Goal: Answer question/provide support: Share knowledge or assist other users

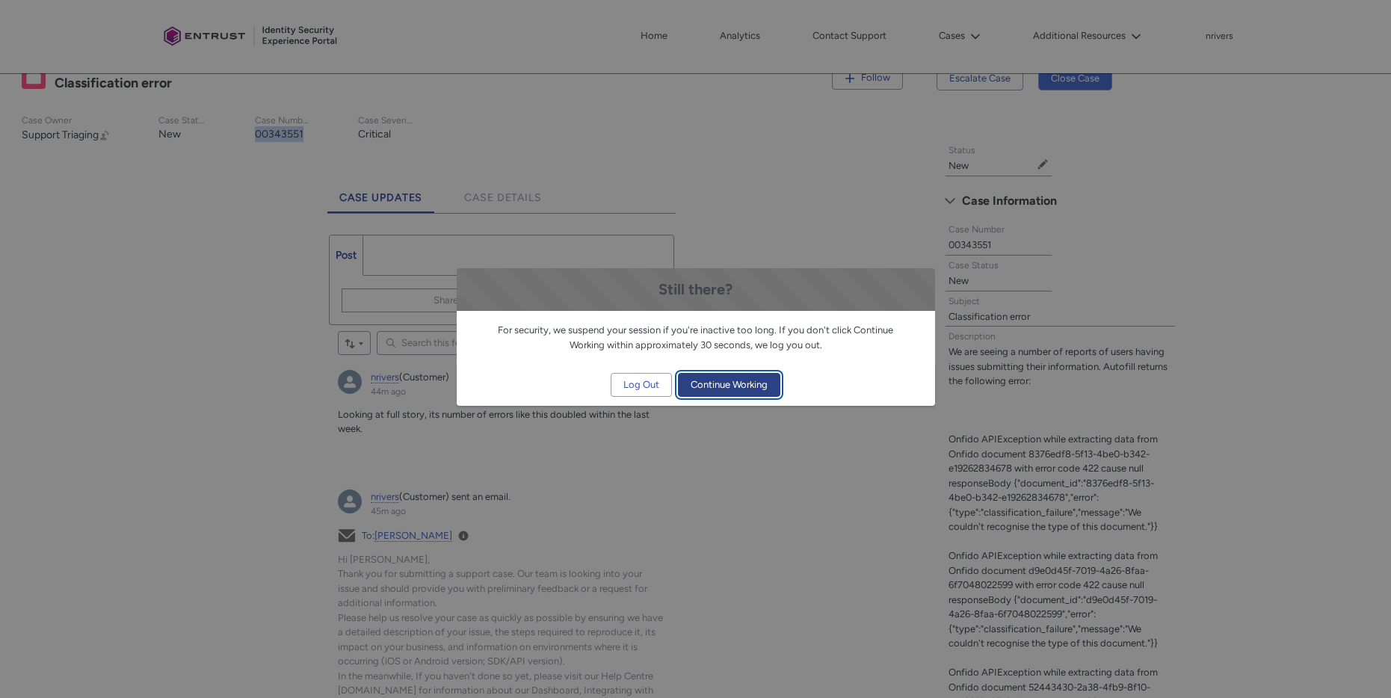
click at [749, 380] on span "Continue Working" at bounding box center [728, 385] width 77 height 22
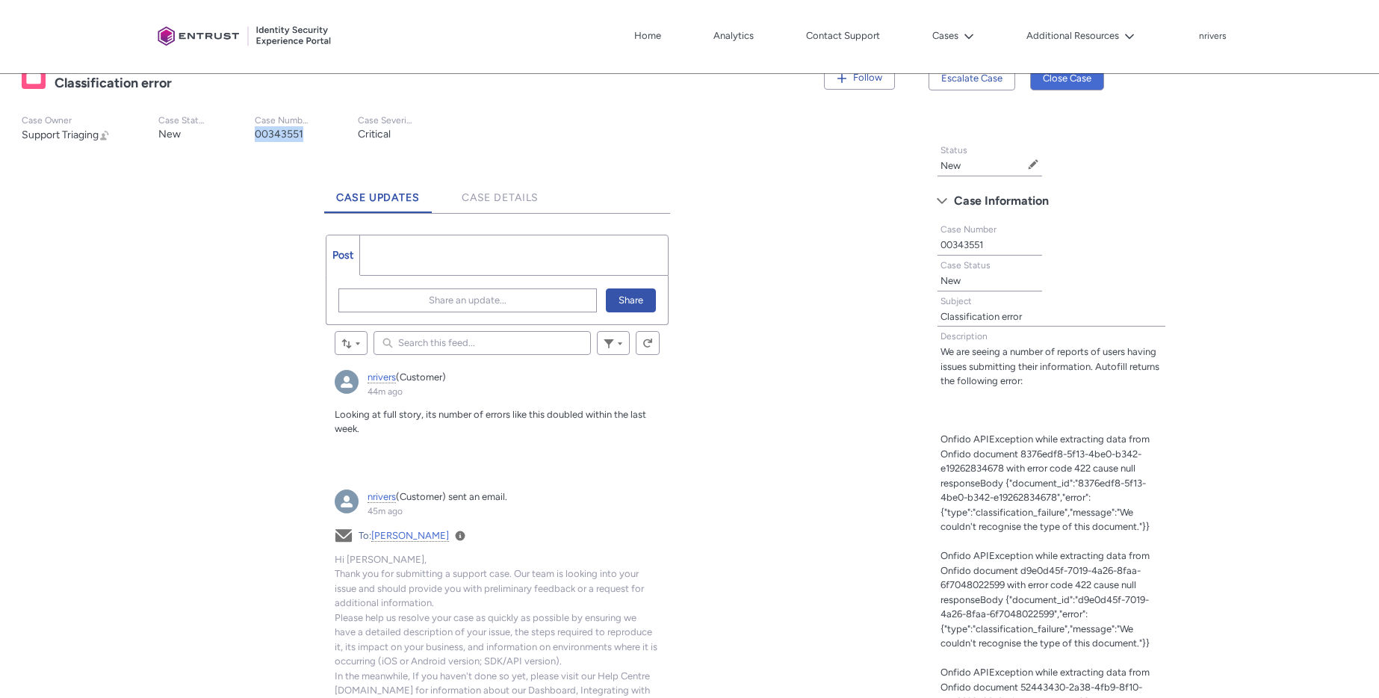
scroll to position [330, 0]
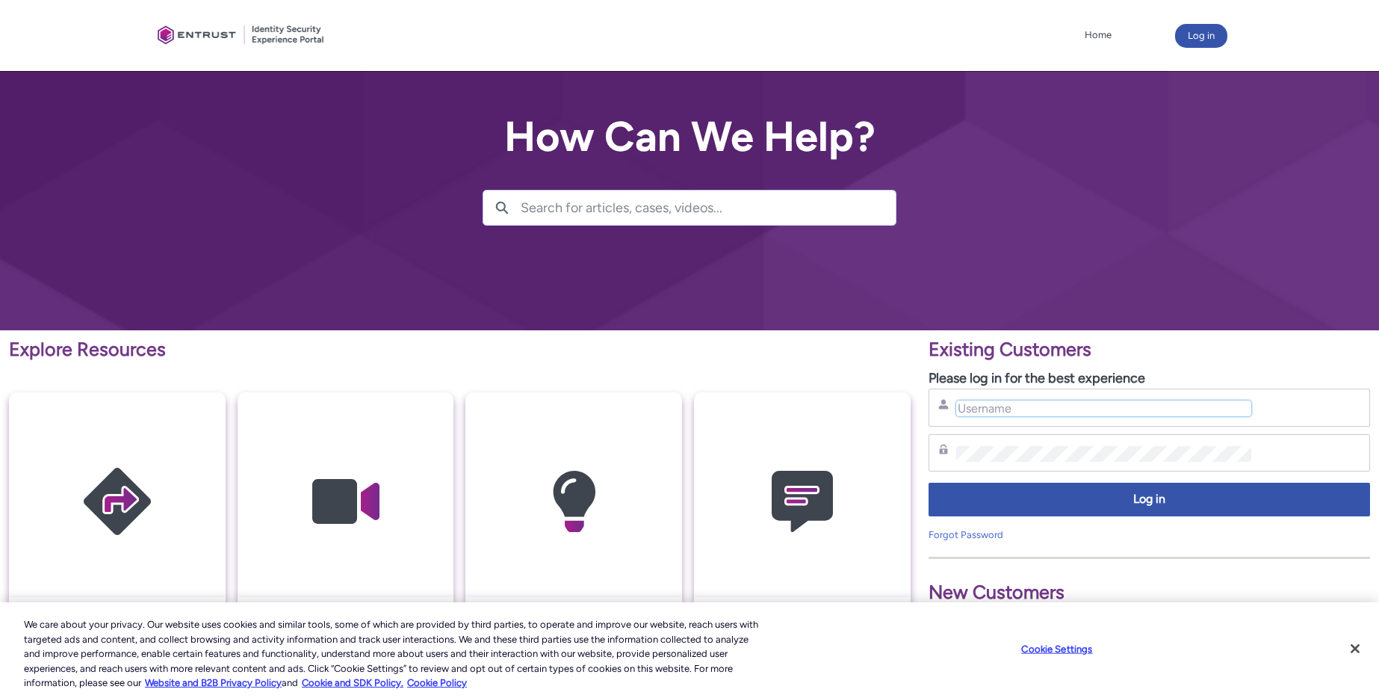
click at [1068, 409] on input "Username" at bounding box center [1104, 409] width 296 height 16
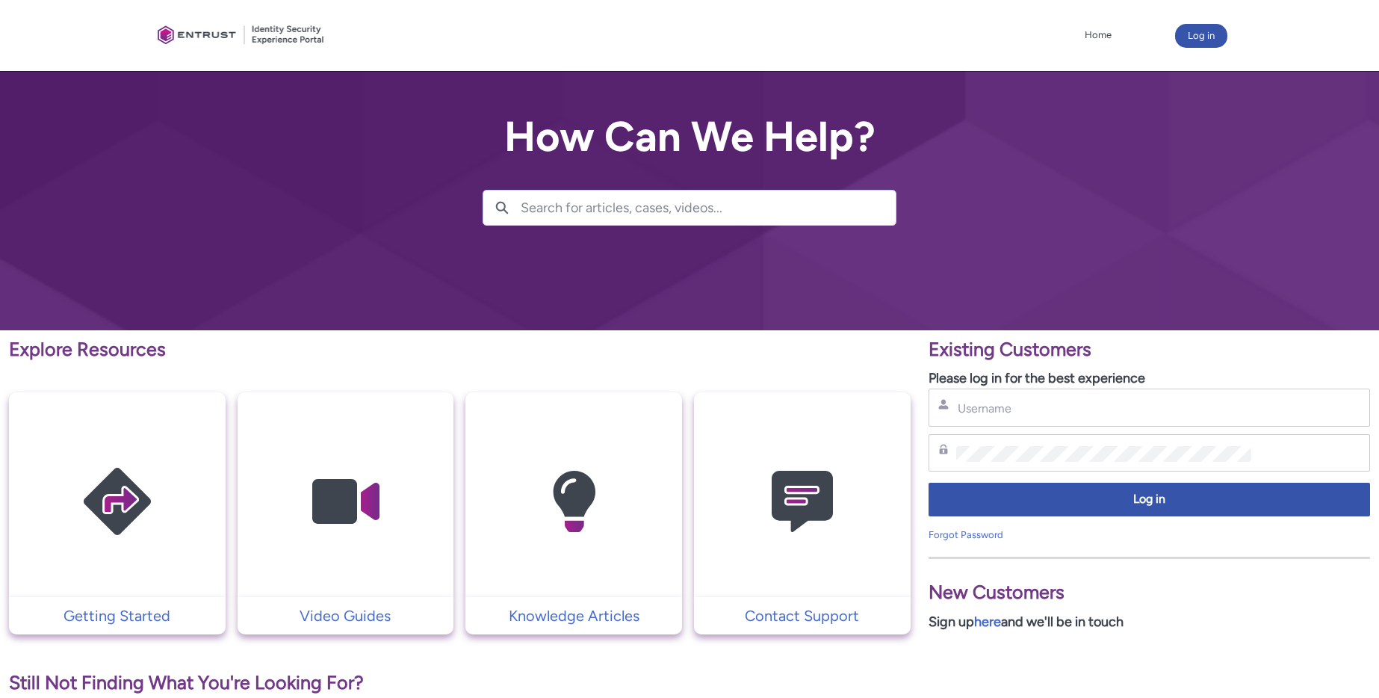
click at [1088, 418] on div "Username" at bounding box center [1150, 408] width 442 height 38
click at [1075, 413] on input "Username" at bounding box center [1104, 409] width 296 height 16
type input "nrivers@zipcar.com"
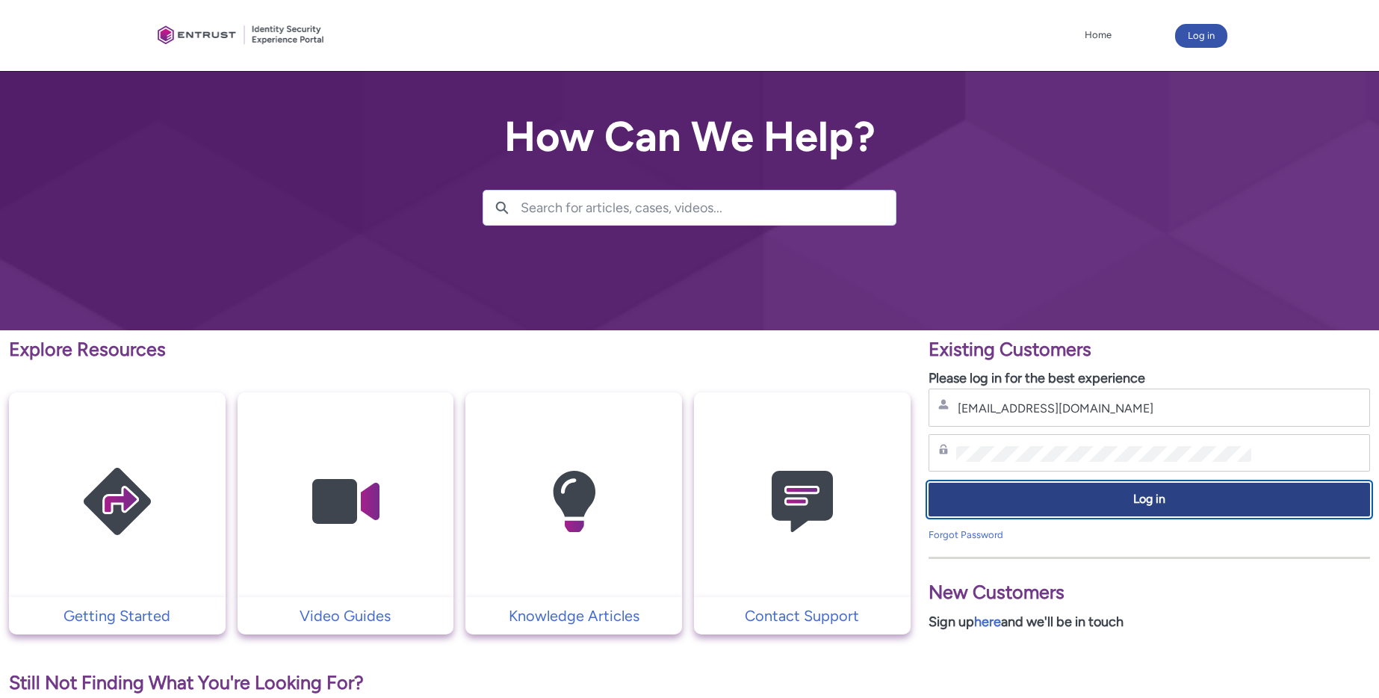
click at [1084, 516] on button "Log in" at bounding box center [1150, 500] width 442 height 34
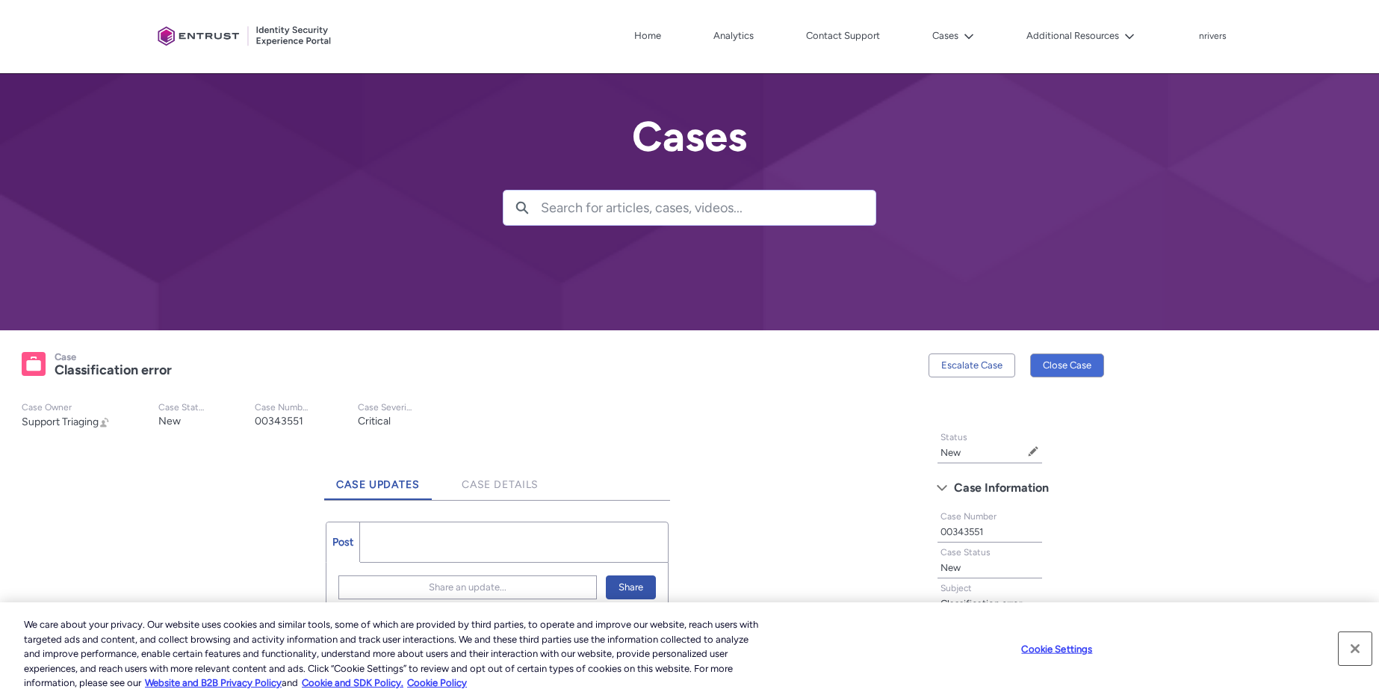
click at [1362, 652] on button "Close" at bounding box center [1355, 648] width 33 height 33
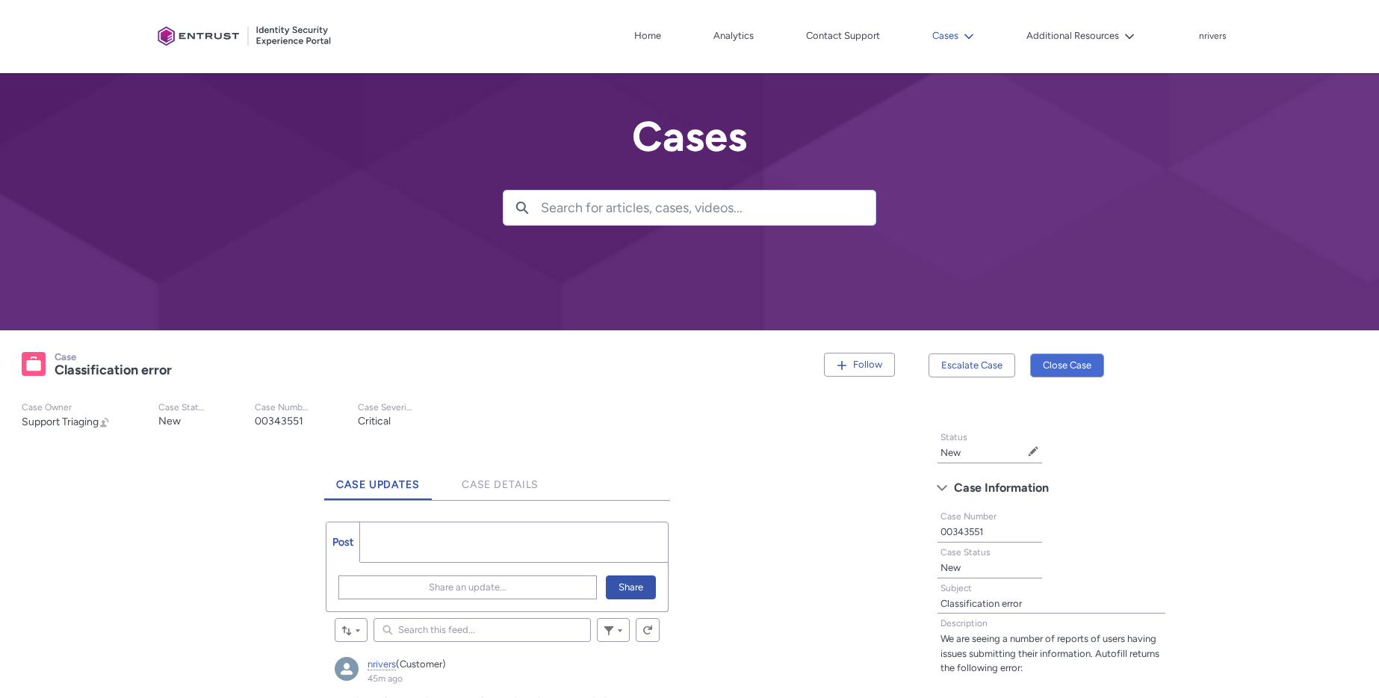
click at [949, 36] on button "Cases" at bounding box center [953, 36] width 49 height 22
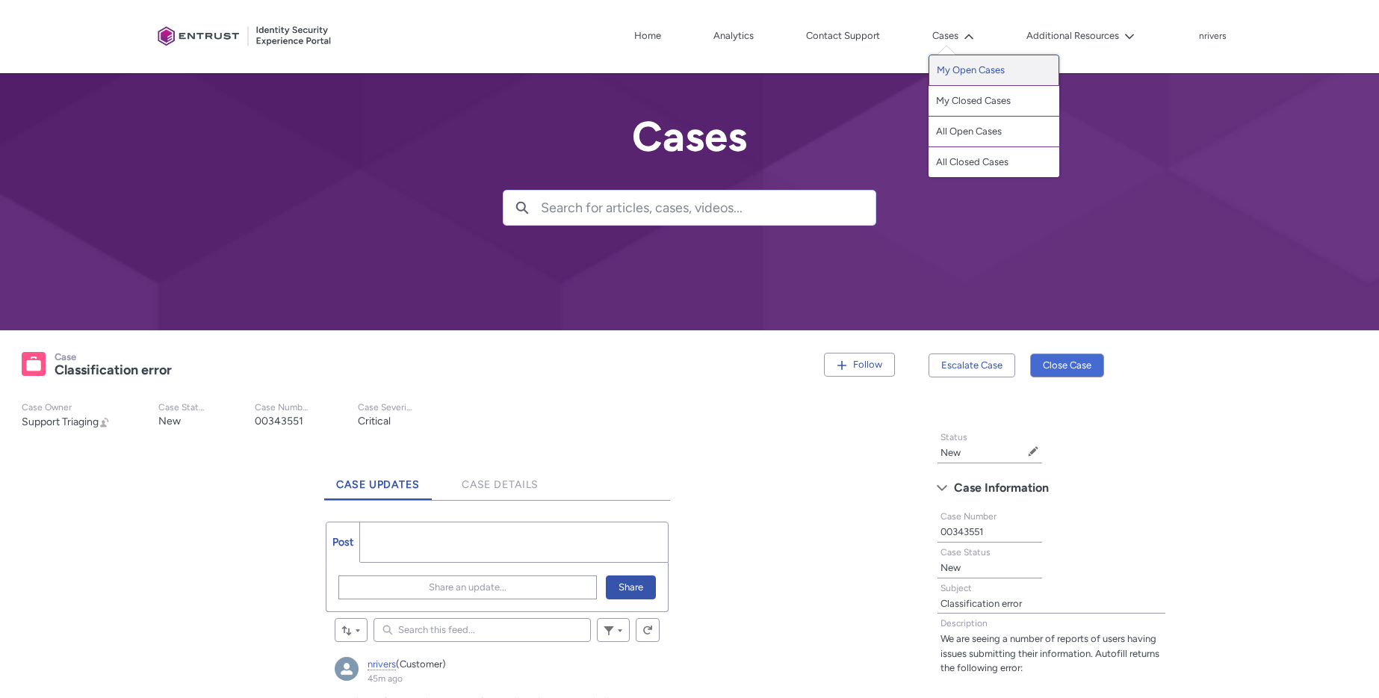
click at [968, 70] on link "My Open Cases" at bounding box center [994, 70] width 131 height 31
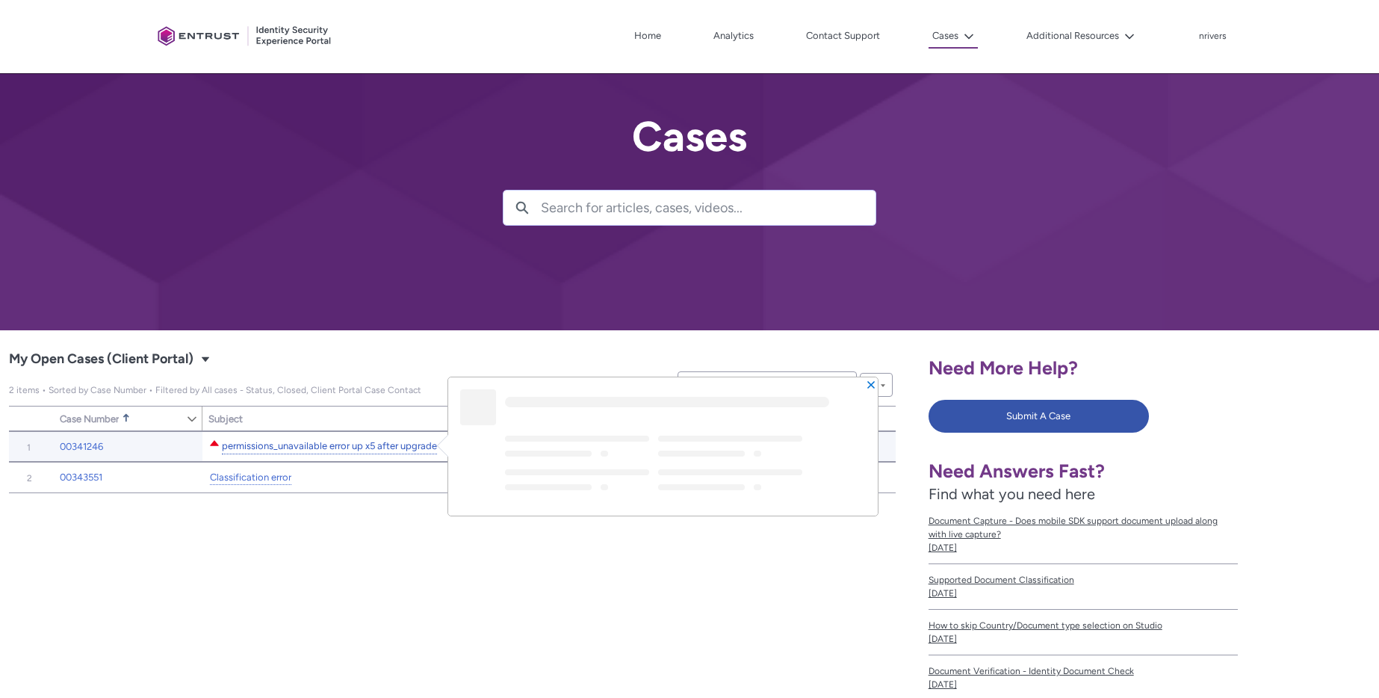
click at [310, 445] on link "permissions_unavailable error up x5 after upgrade" at bounding box center [329, 447] width 215 height 16
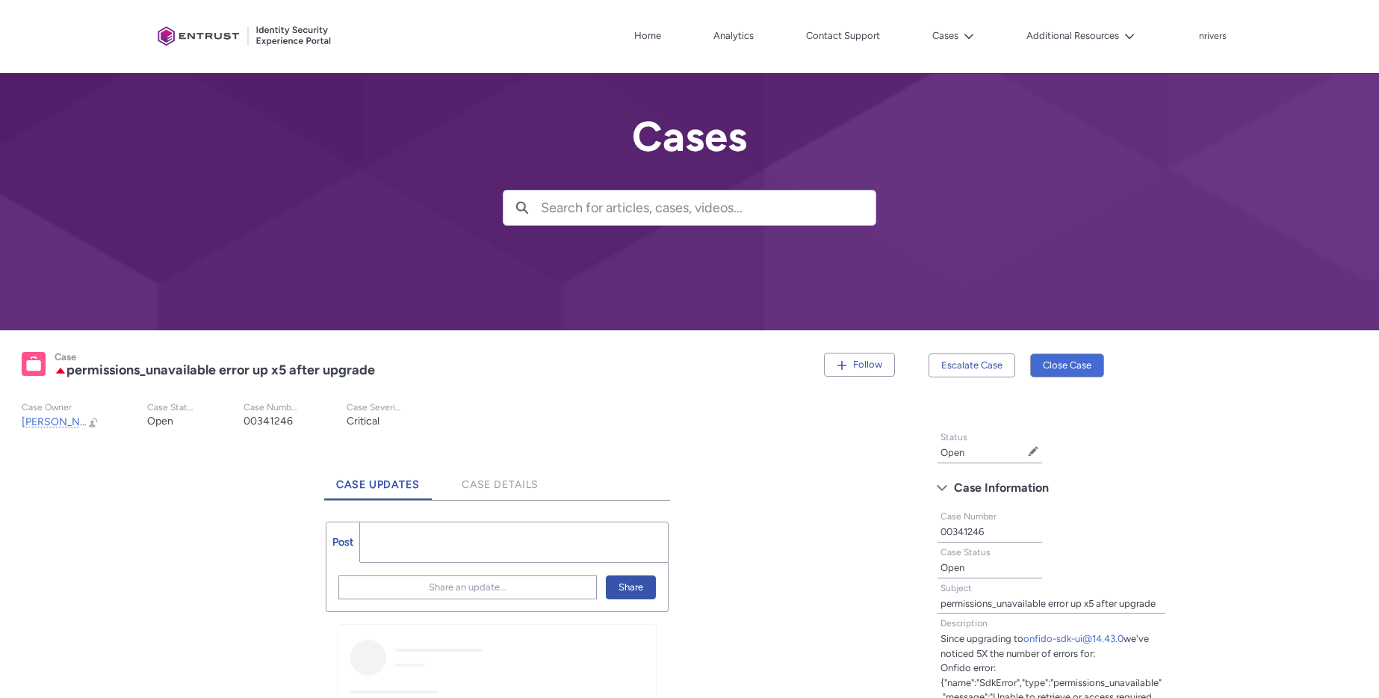
scroll to position [431, 0]
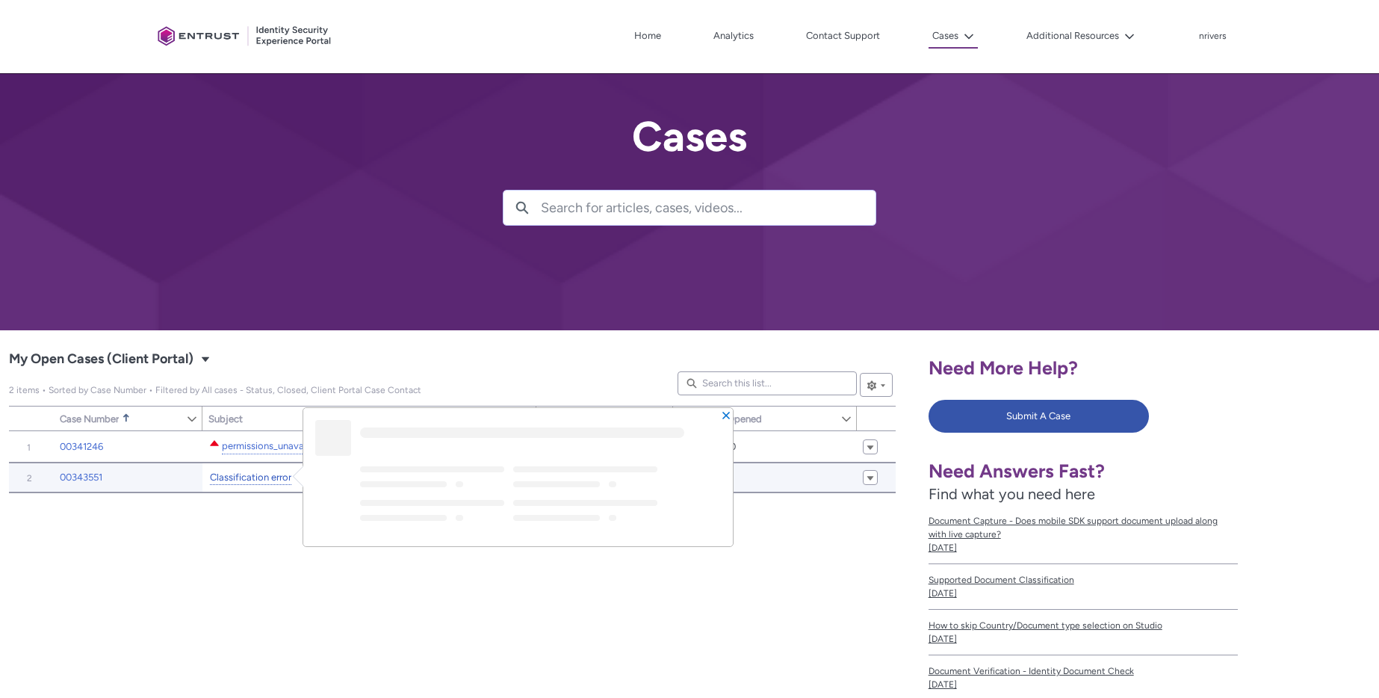
click at [253, 473] on link "Classification error" at bounding box center [250, 478] width 81 height 16
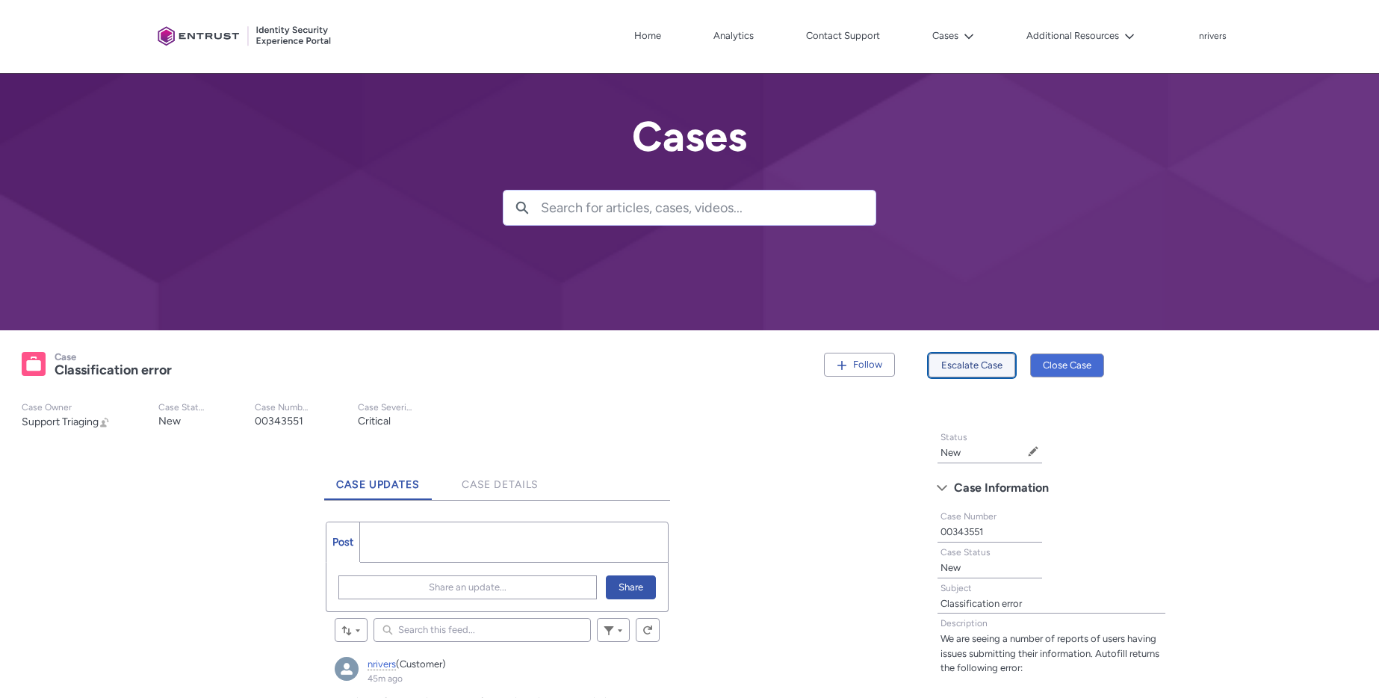
click at [979, 368] on button "Escalate Case" at bounding box center [972, 365] width 87 height 24
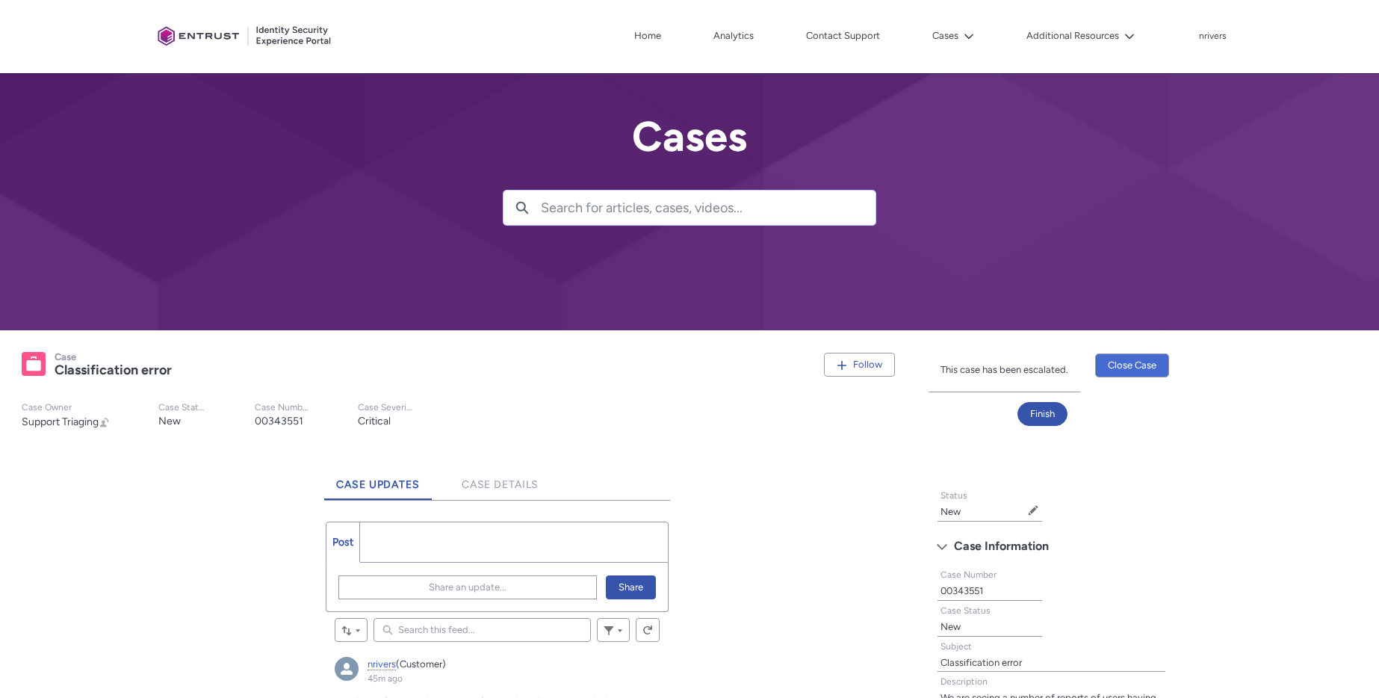
click at [641, 418] on slot "Case Owner Support Triaging Change Owner Case Status New Case Number 00343551 C…" at bounding box center [460, 416] width 900 height 52
